Goal: Transaction & Acquisition: Obtain resource

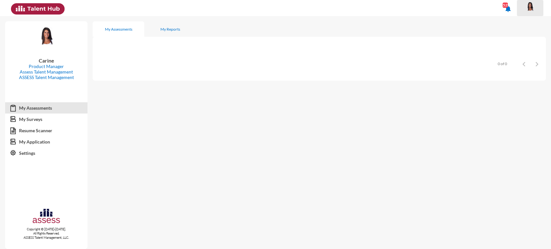
click at [537, 6] on span at bounding box center [530, 8] width 16 height 13
click at [529, 6] on div at bounding box center [275, 124] width 551 height 249
click at [530, 7] on img at bounding box center [530, 7] width 13 height 10
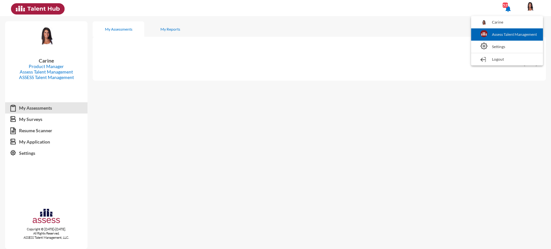
click at [505, 35] on link "Assess Talent Management" at bounding box center [507, 34] width 66 height 12
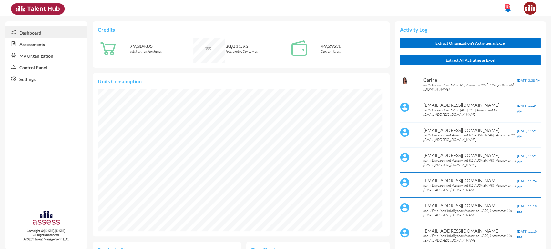
click at [34, 68] on link "Control Panel" at bounding box center [46, 67] width 82 height 12
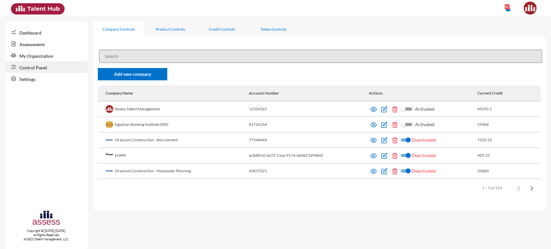
click at [124, 57] on input at bounding box center [320, 56] width 443 height 13
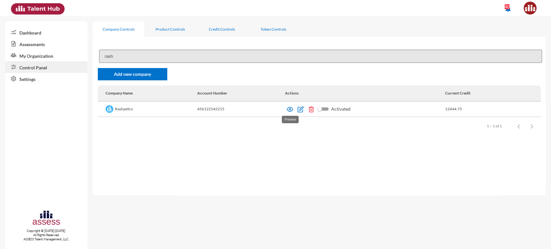
type input "rash"
click at [288, 109] on img at bounding box center [290, 109] width 6 height 6
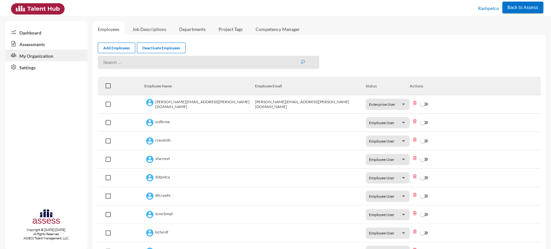
click at [47, 44] on link "Assessments" at bounding box center [46, 44] width 82 height 12
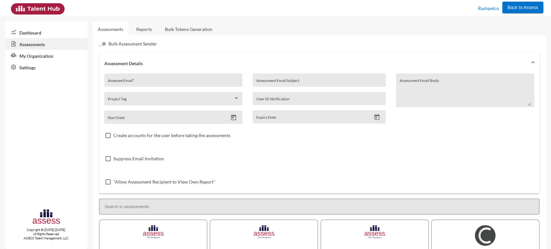
click at [143, 29] on link "Reports" at bounding box center [144, 29] width 26 height 16
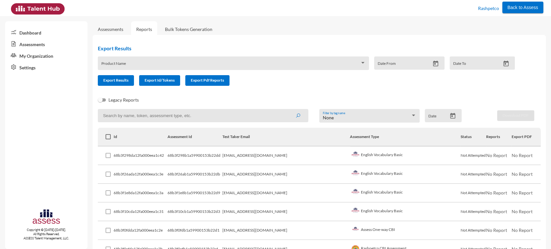
scroll to position [10, 0]
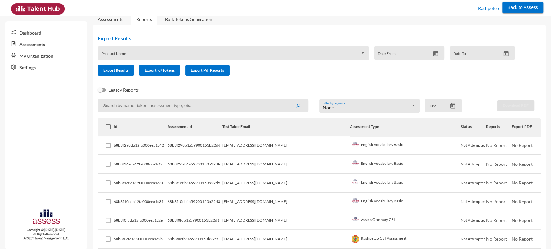
click at [153, 103] on input at bounding box center [203, 105] width 211 height 13
drag, startPoint x: 246, startPoint y: 151, endPoint x: 295, endPoint y: 154, distance: 48.2
click at [295, 154] on tr "68b3f298da12fa000eea1c42 68b3f298b1a59900153b22dd riham.sherif@rashpetco.com En…" at bounding box center [319, 146] width 443 height 19
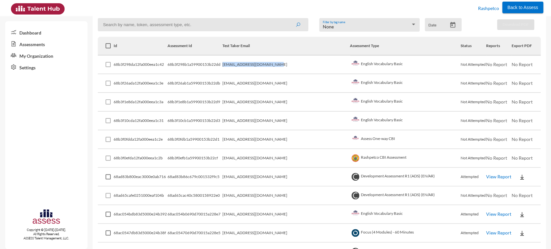
scroll to position [92, 0]
click at [292, 176] on td "salahaymansaad789@gmail.com" at bounding box center [287, 176] width 128 height 19
click at [461, 177] on td "Attempted" at bounding box center [474, 176] width 26 height 19
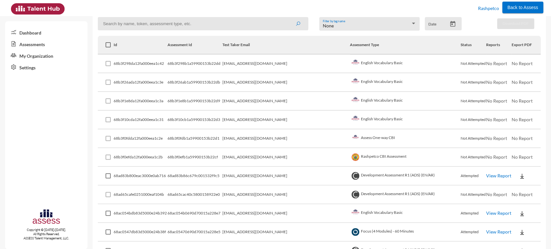
click at [519, 176] on img at bounding box center [522, 176] width 6 height 6
click at [515, 176] on div at bounding box center [275, 124] width 551 height 249
click at [519, 176] on img at bounding box center [522, 176] width 6 height 6
click at [489, 179] on div at bounding box center [275, 124] width 551 height 249
click at [486, 179] on td "View Report" at bounding box center [499, 176] width 26 height 19
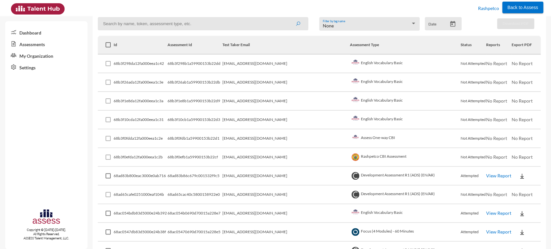
click at [486, 175] on link "View Report" at bounding box center [498, 175] width 25 height 5
